Goal: Find specific page/section: Find specific page/section

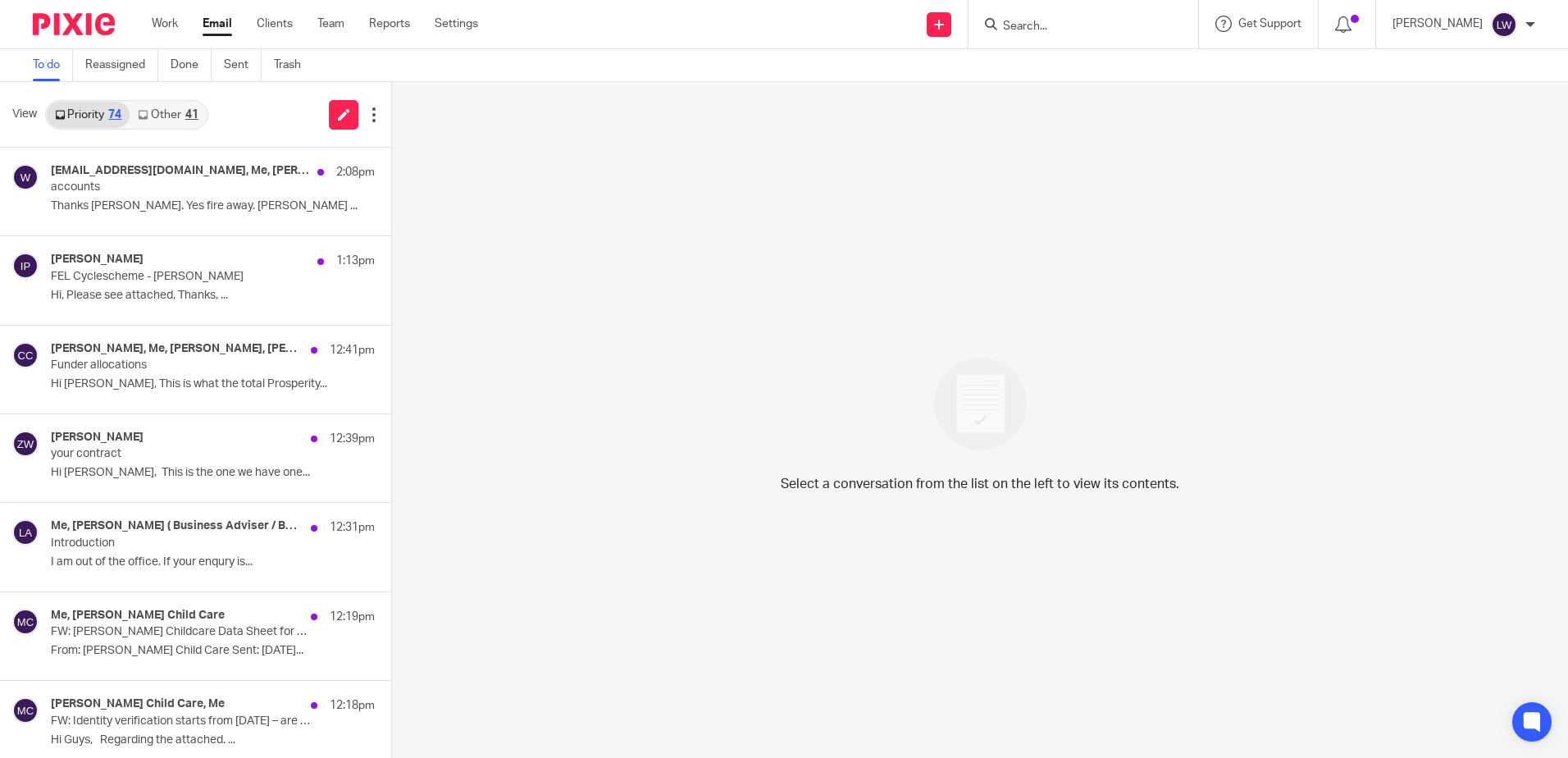
click at [1120, 20] on input "Search" at bounding box center [1075, 27] width 148 height 15
type input "dsl"
click at [1118, 84] on link at bounding box center [1157, 77] width 320 height 51
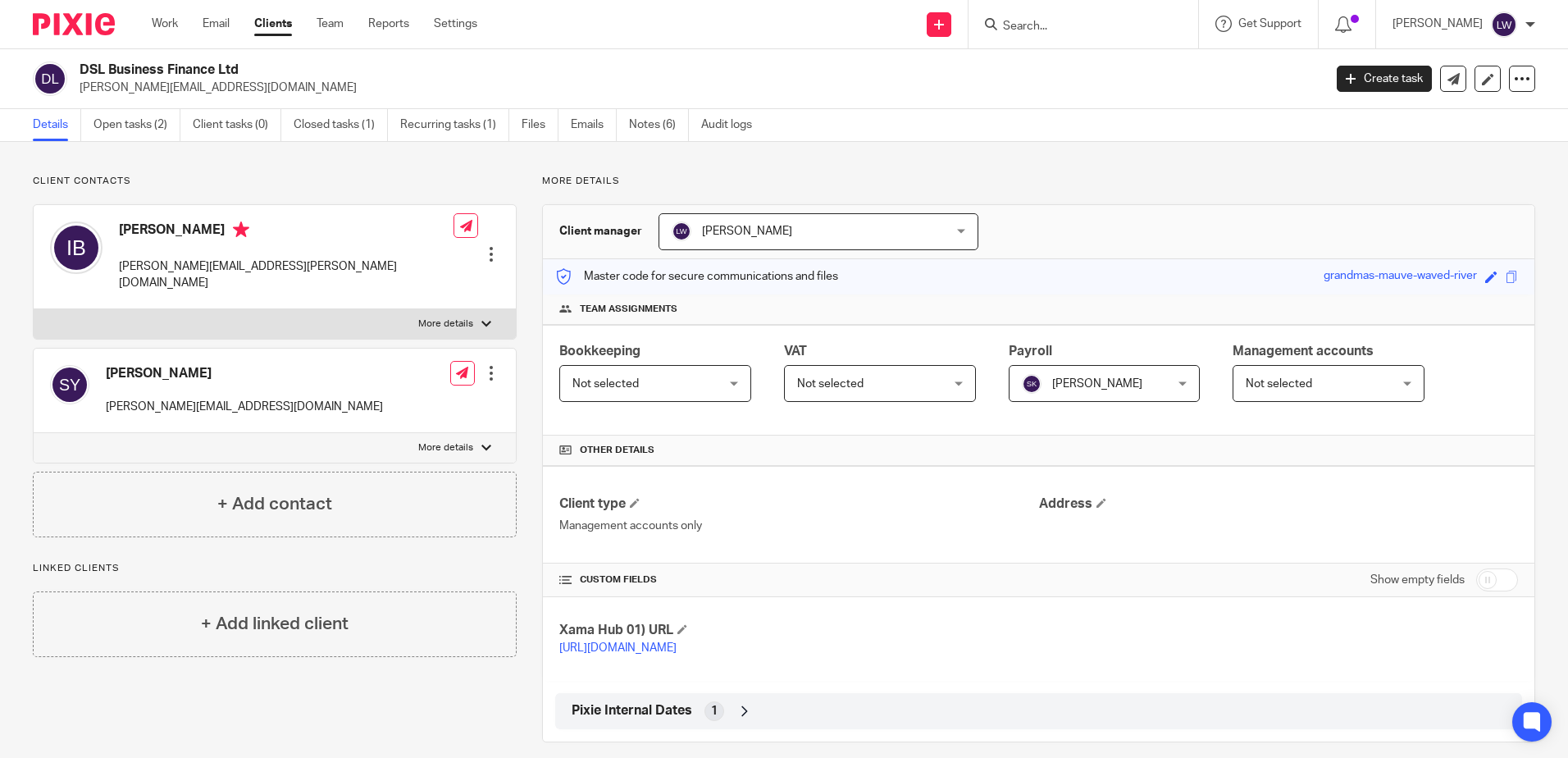
click at [636, 128] on link "Notes (6)" at bounding box center [659, 124] width 59 height 32
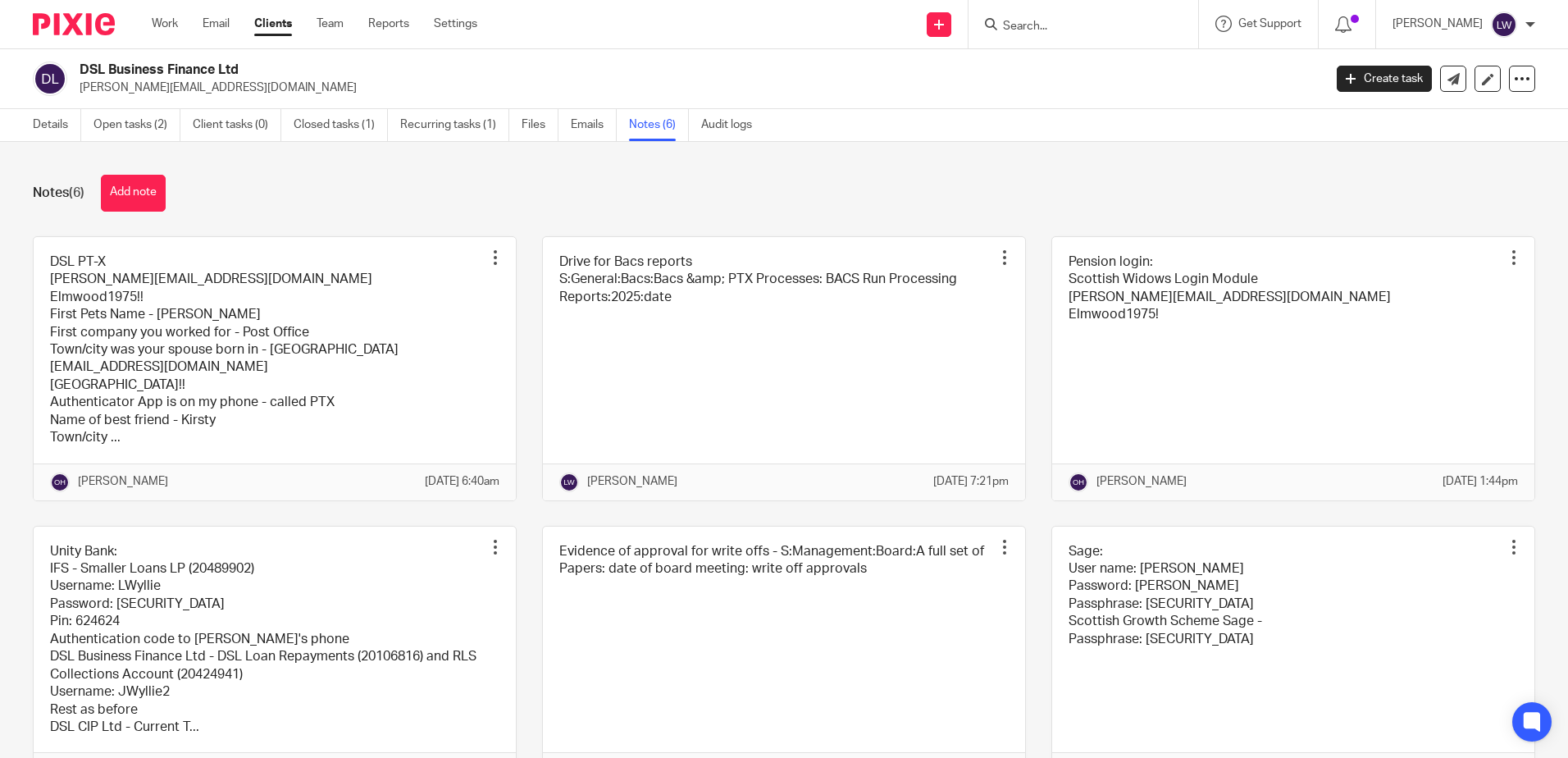
click at [775, 366] on link at bounding box center [783, 368] width 482 height 263
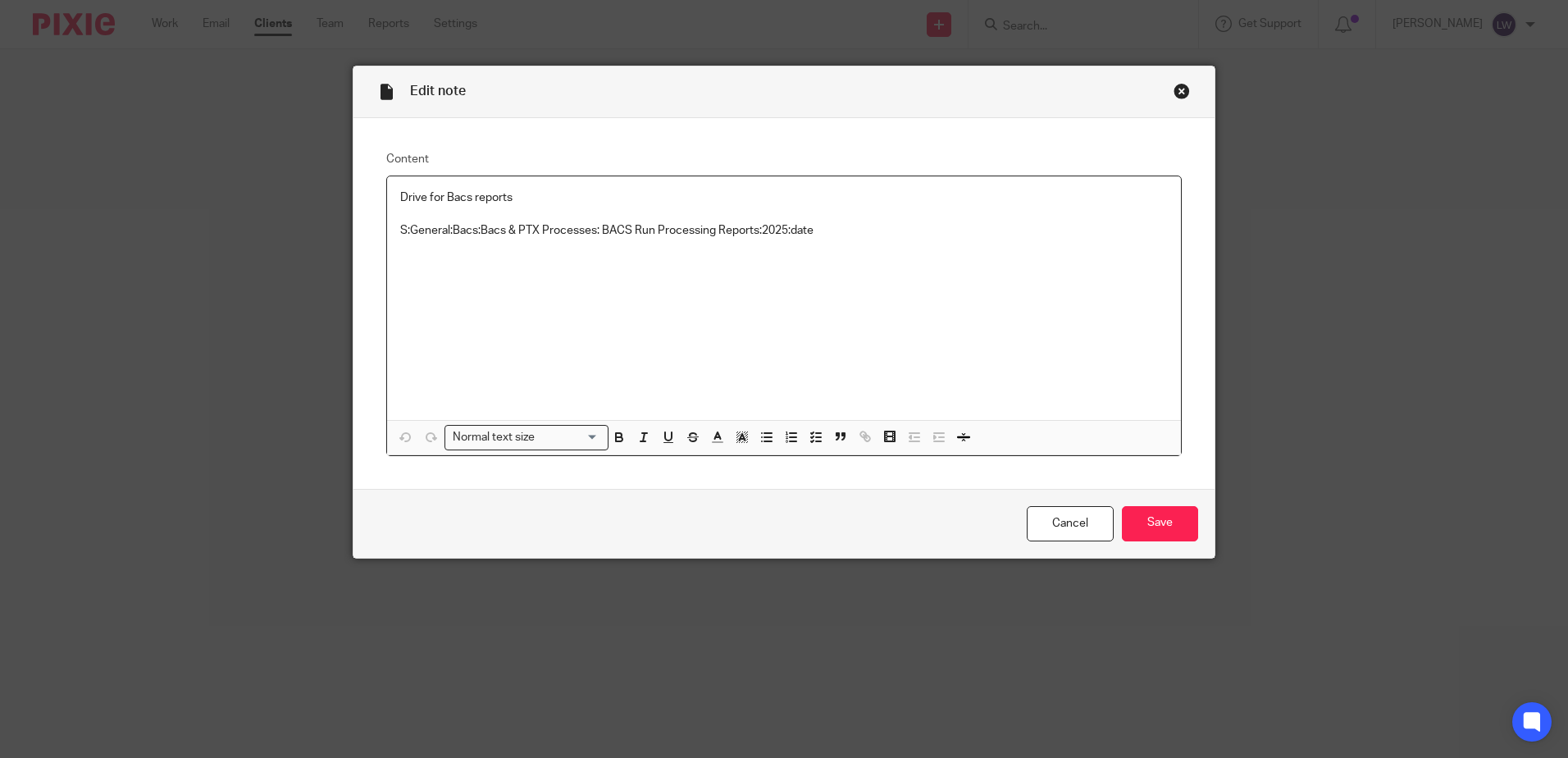
click at [1064, 516] on link "Cancel" at bounding box center [1070, 524] width 87 height 35
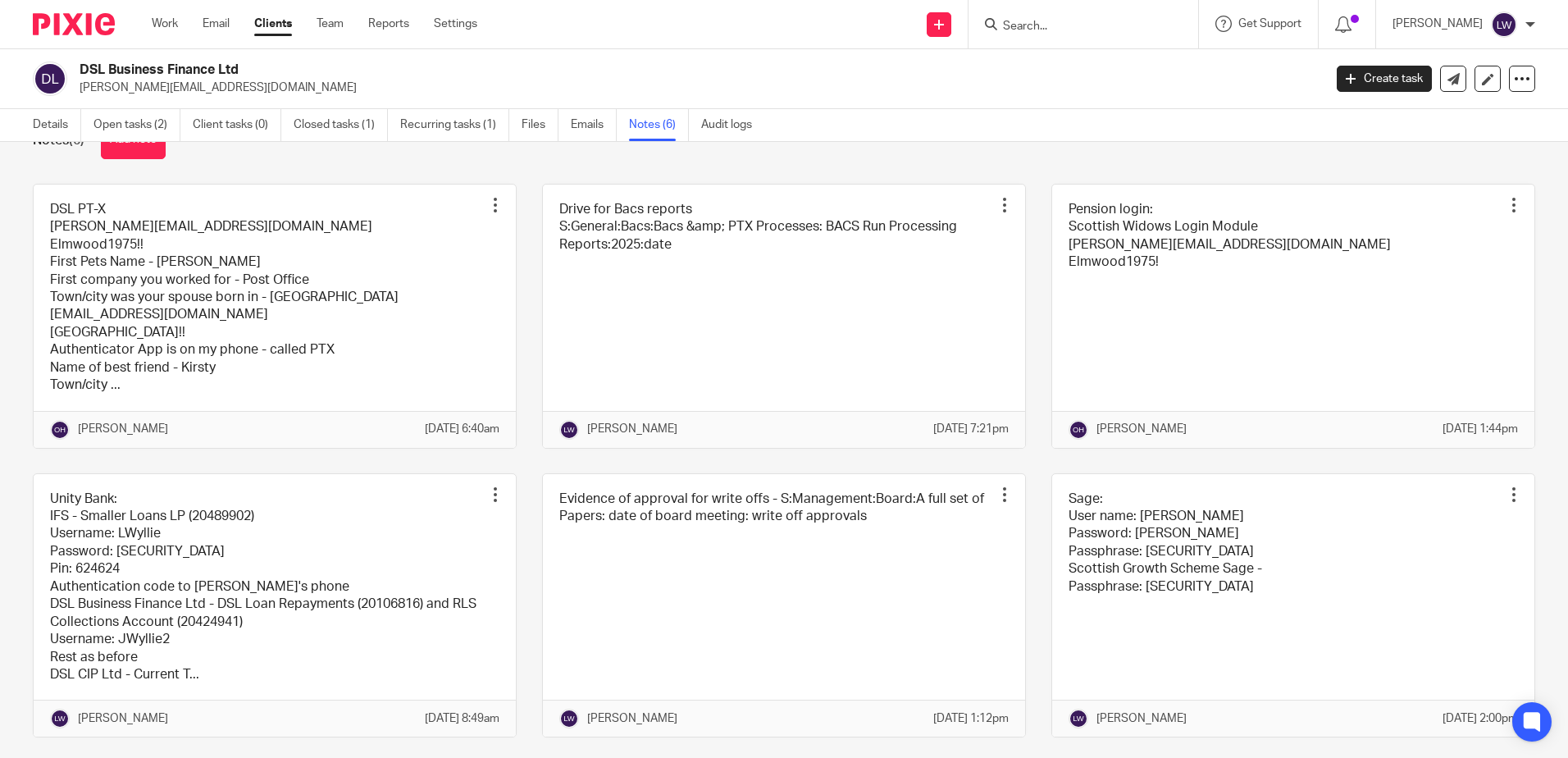
scroll to position [82, 0]
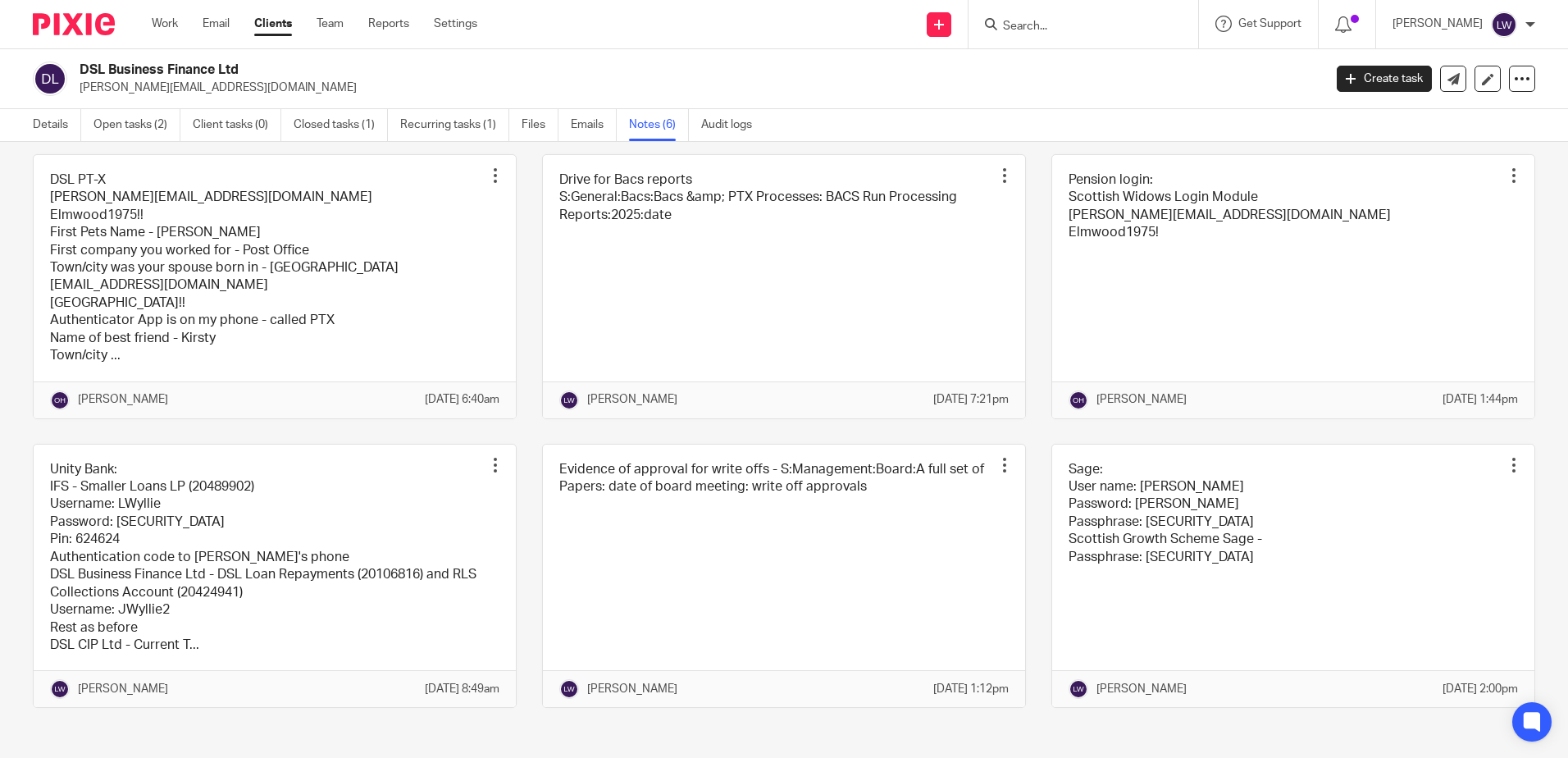
click at [336, 234] on link at bounding box center [274, 286] width 482 height 263
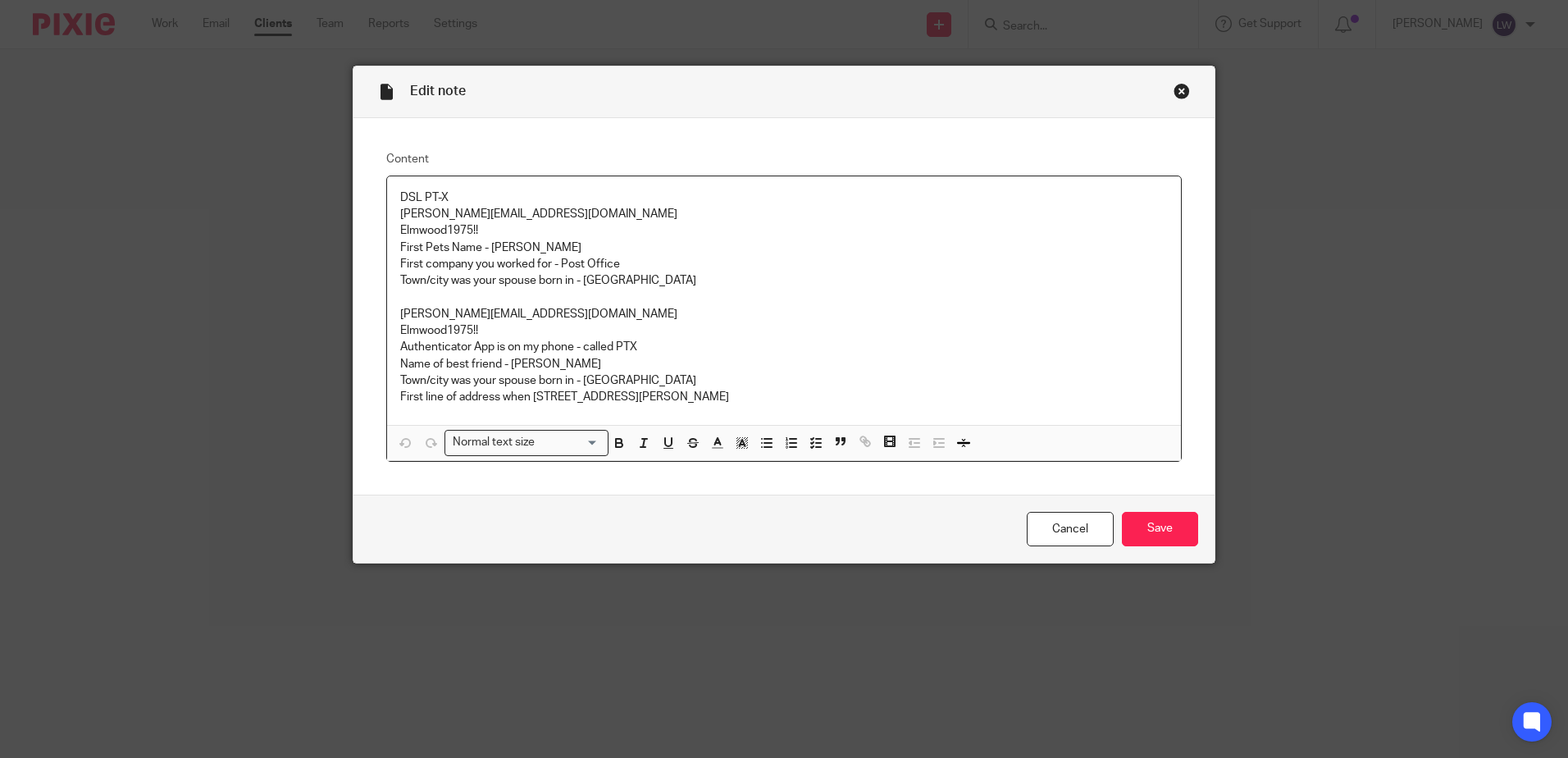
click at [1059, 541] on link "Cancel" at bounding box center [1070, 529] width 87 height 35
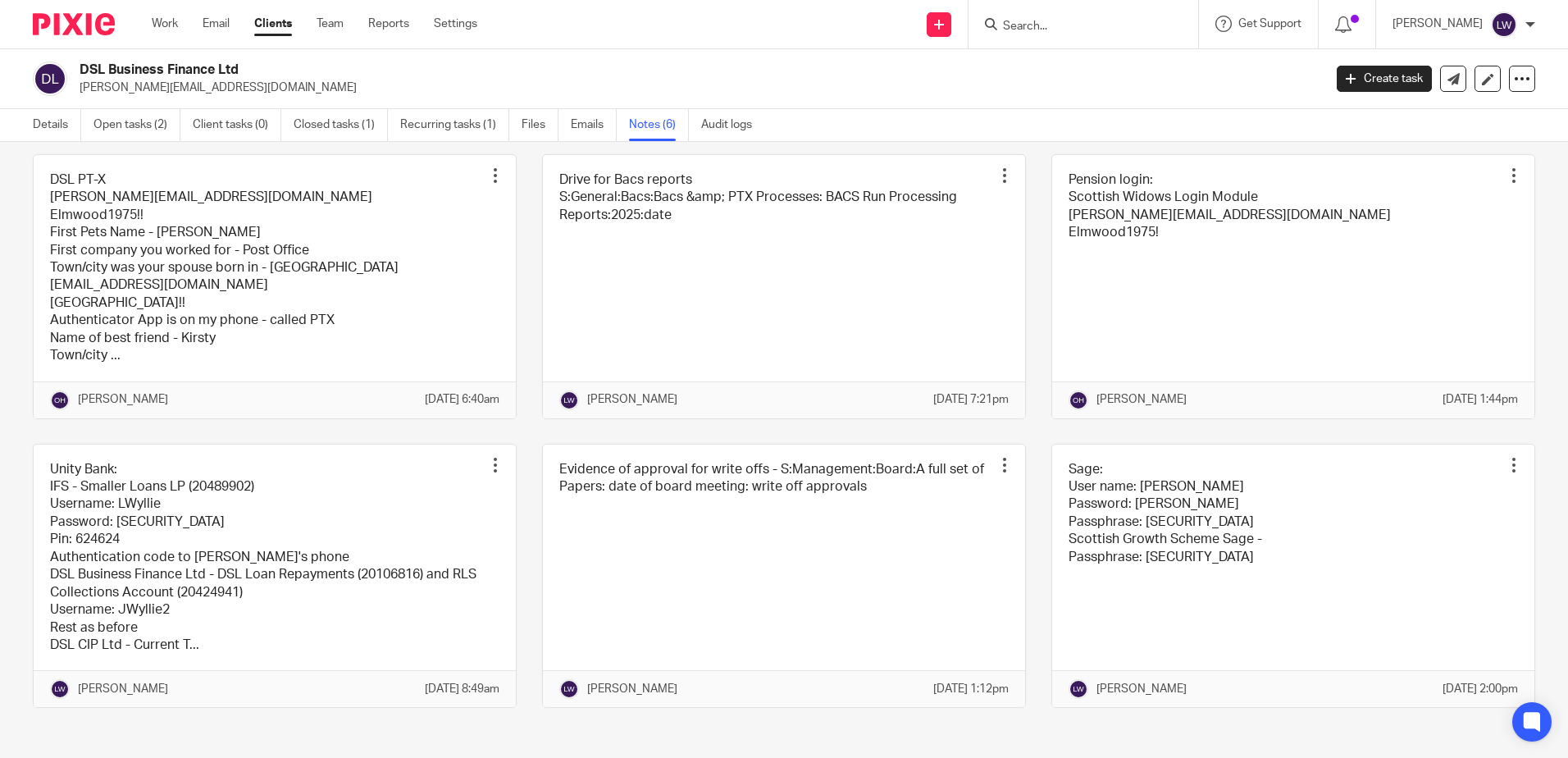
scroll to position [43, 0]
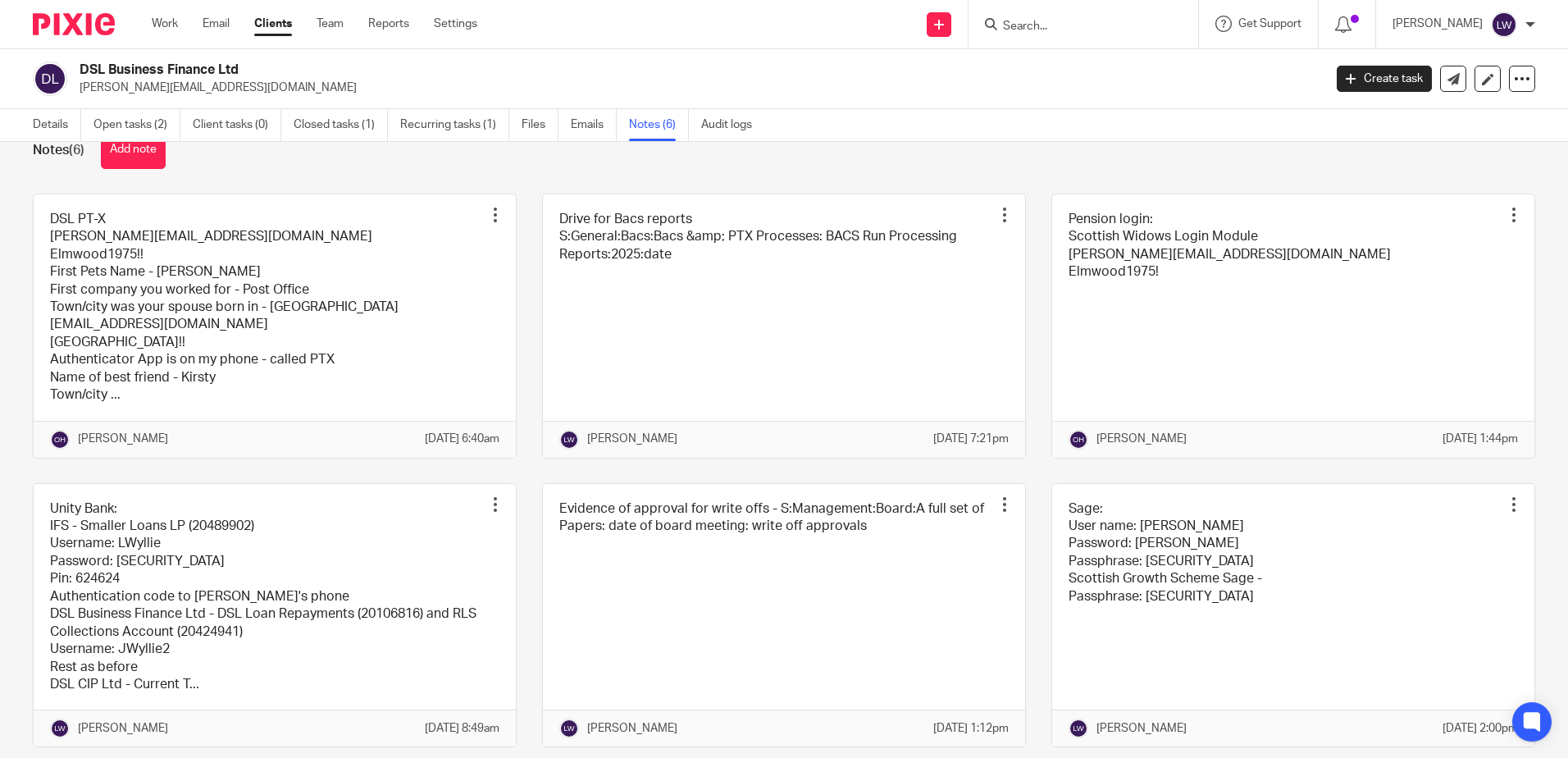
click at [633, 273] on link at bounding box center [783, 325] width 482 height 263
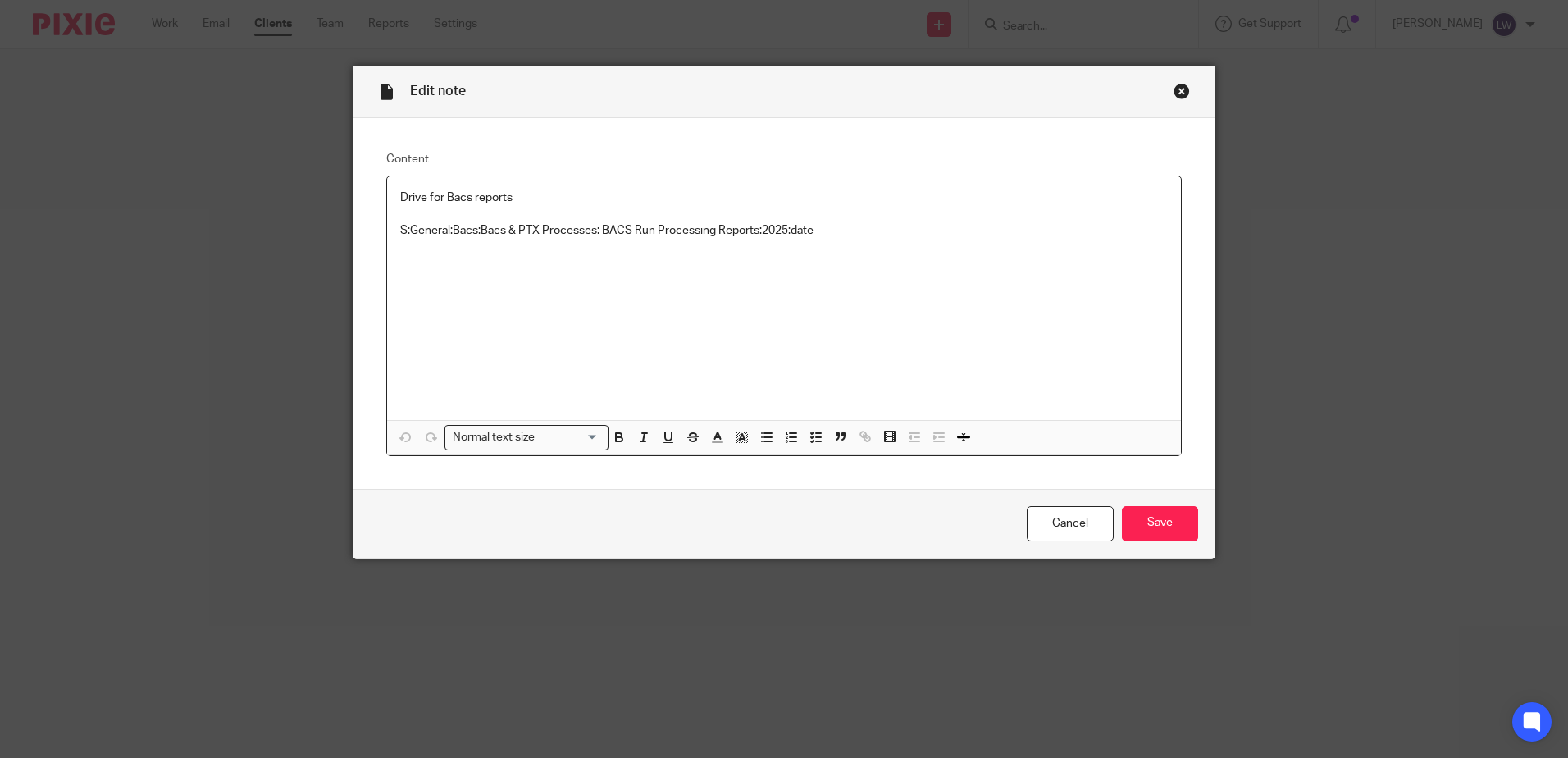
click at [1048, 518] on link "Cancel" at bounding box center [1070, 524] width 87 height 35
